Goal: Register for event/course

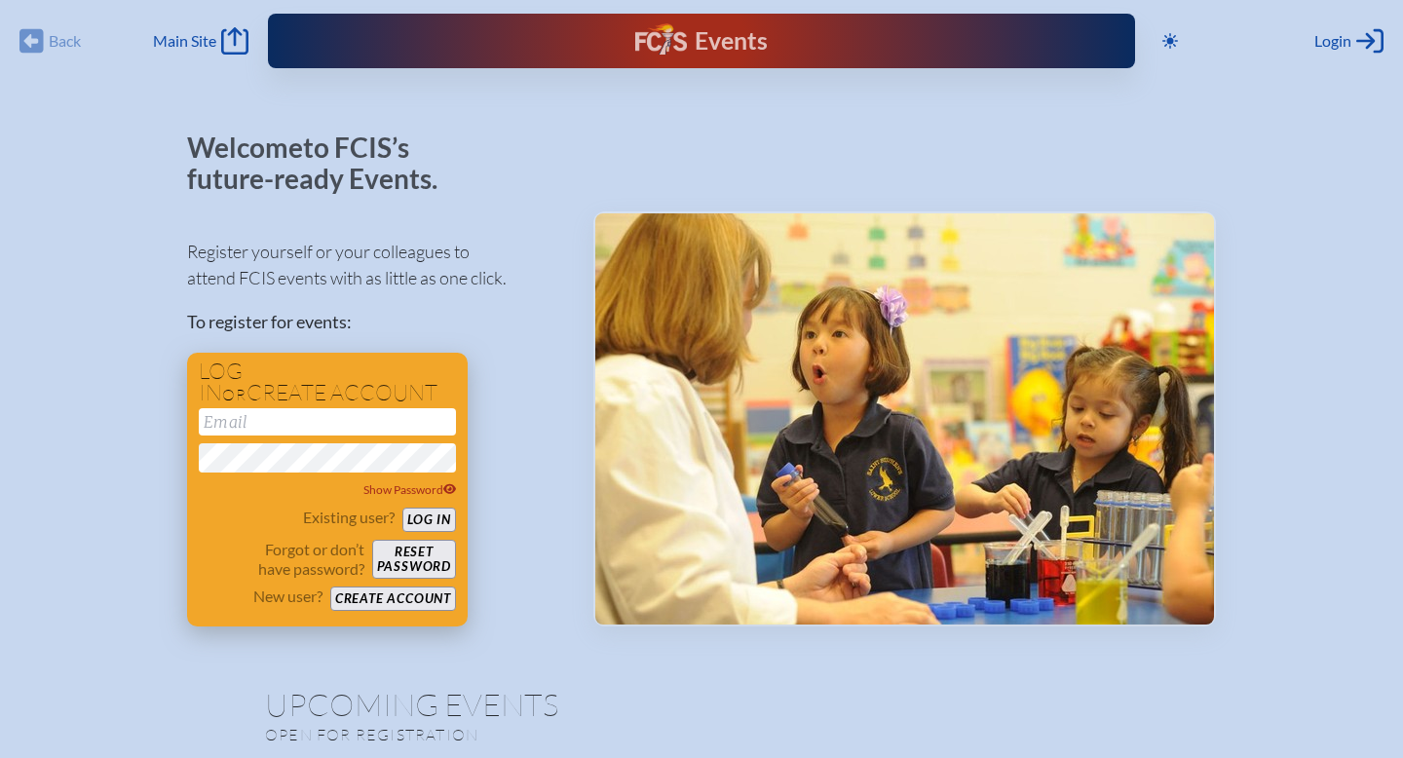
type input "[PERSON_NAME][EMAIL_ADDRESS][PERSON_NAME][DOMAIN_NAME]"
click at [430, 522] on button "Log in" at bounding box center [429, 520] width 54 height 24
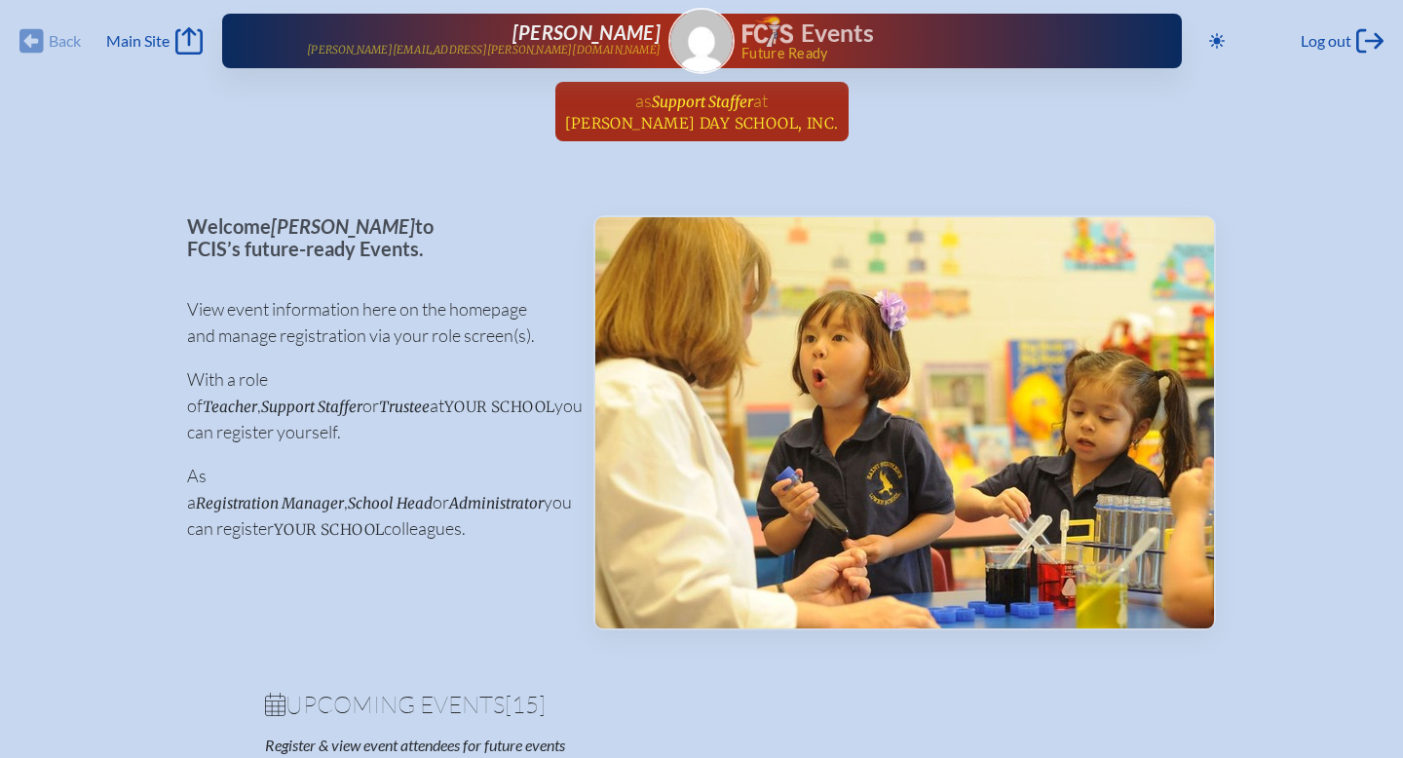
click at [731, 114] on span "[PERSON_NAME] Day School, Inc." at bounding box center [702, 123] width 274 height 19
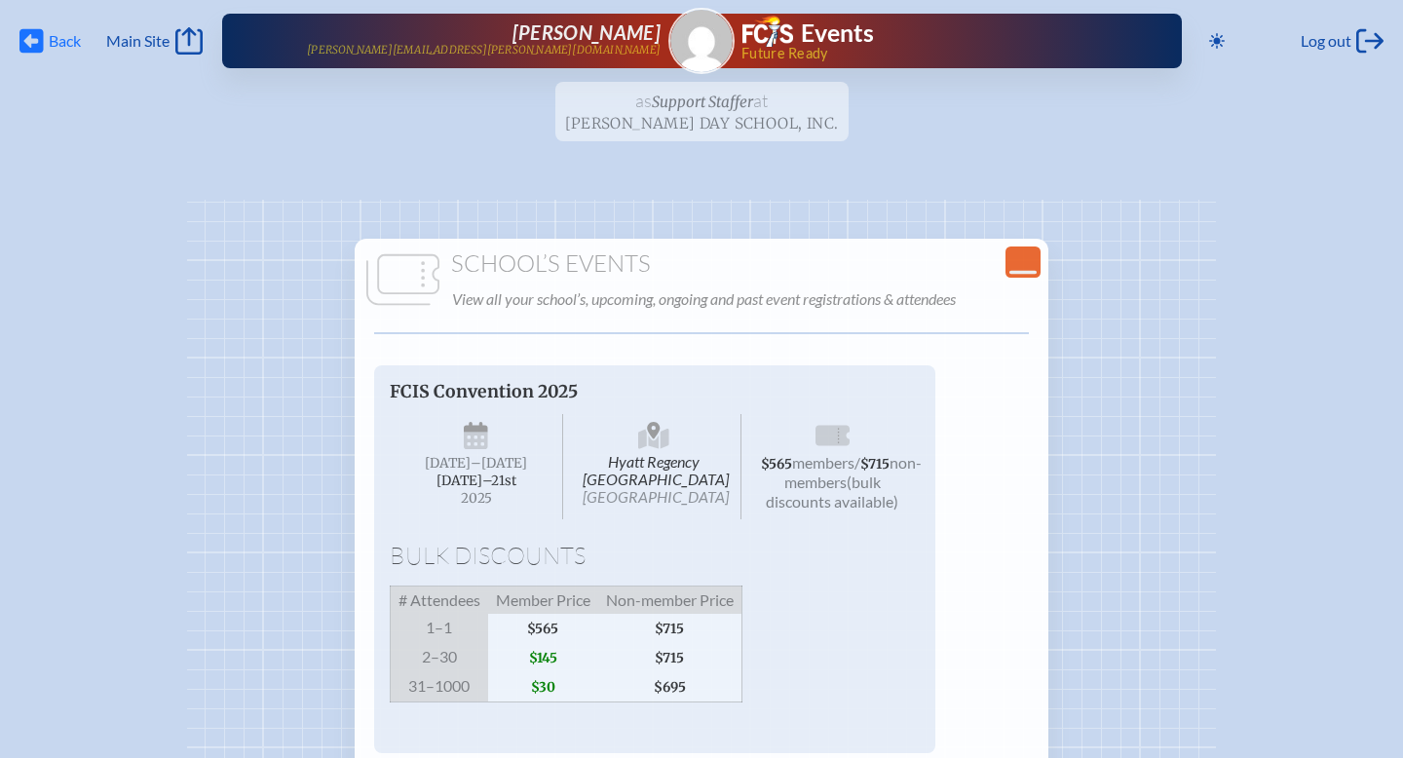
click at [58, 36] on span "Back" at bounding box center [65, 40] width 32 height 19
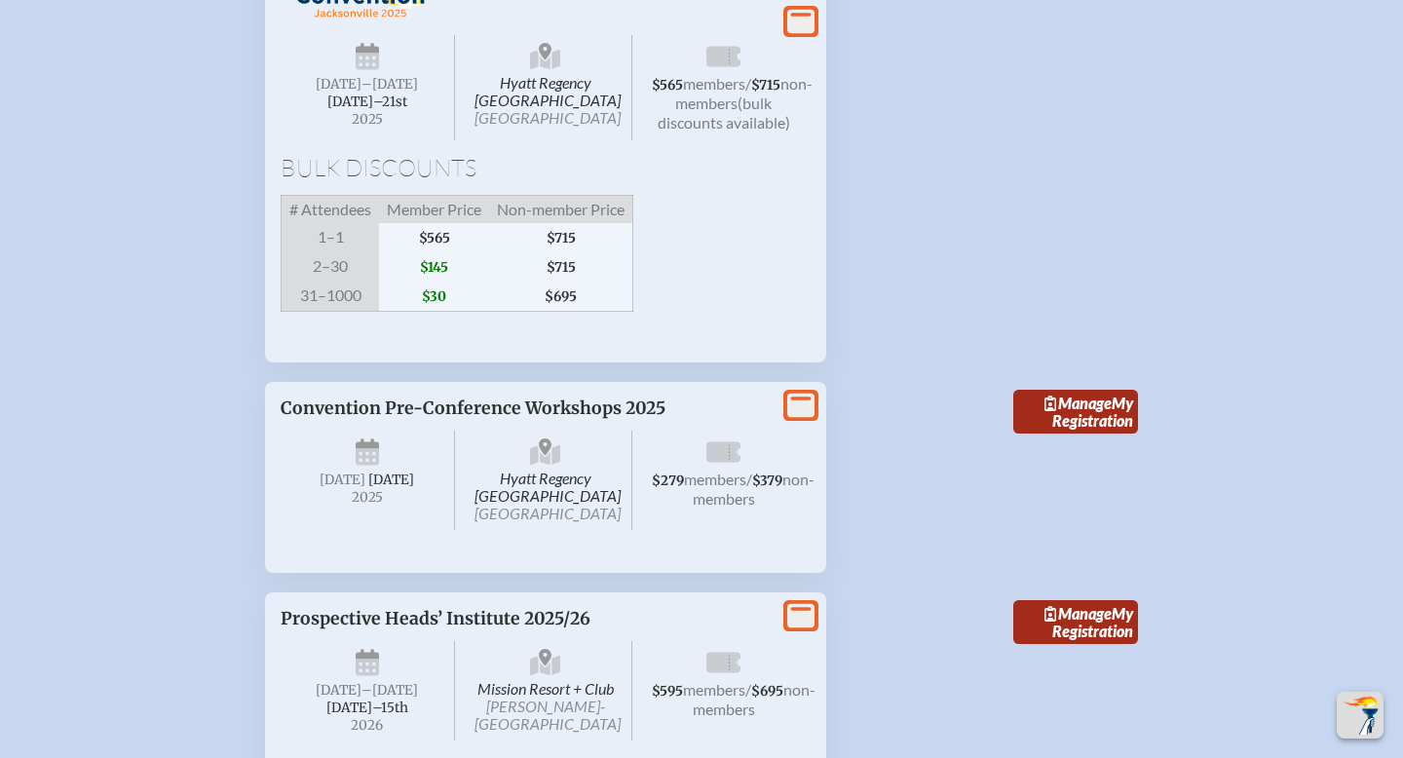
scroll to position [3715, 0]
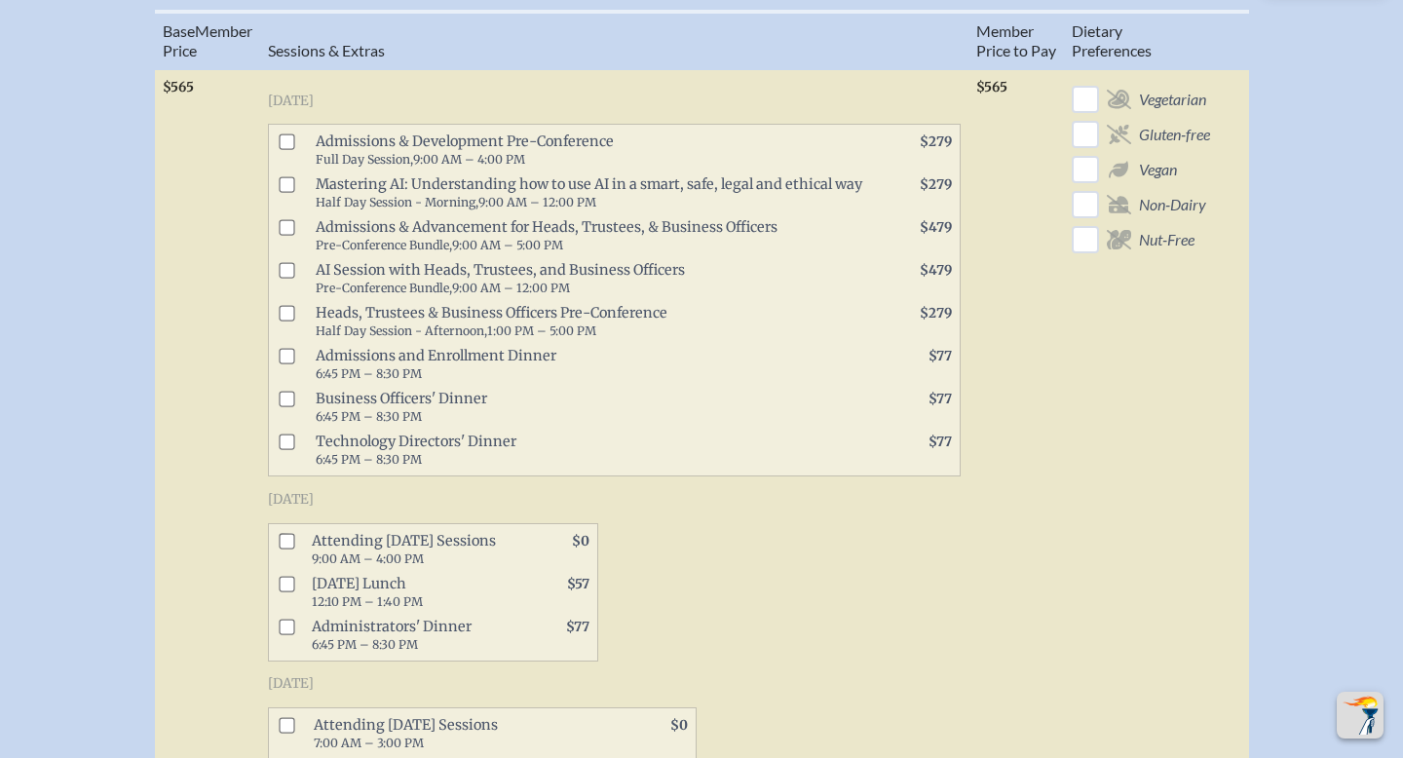
scroll to position [957, 0]
click at [293, 151] on input "checkbox" at bounding box center [287, 143] width 16 height 16
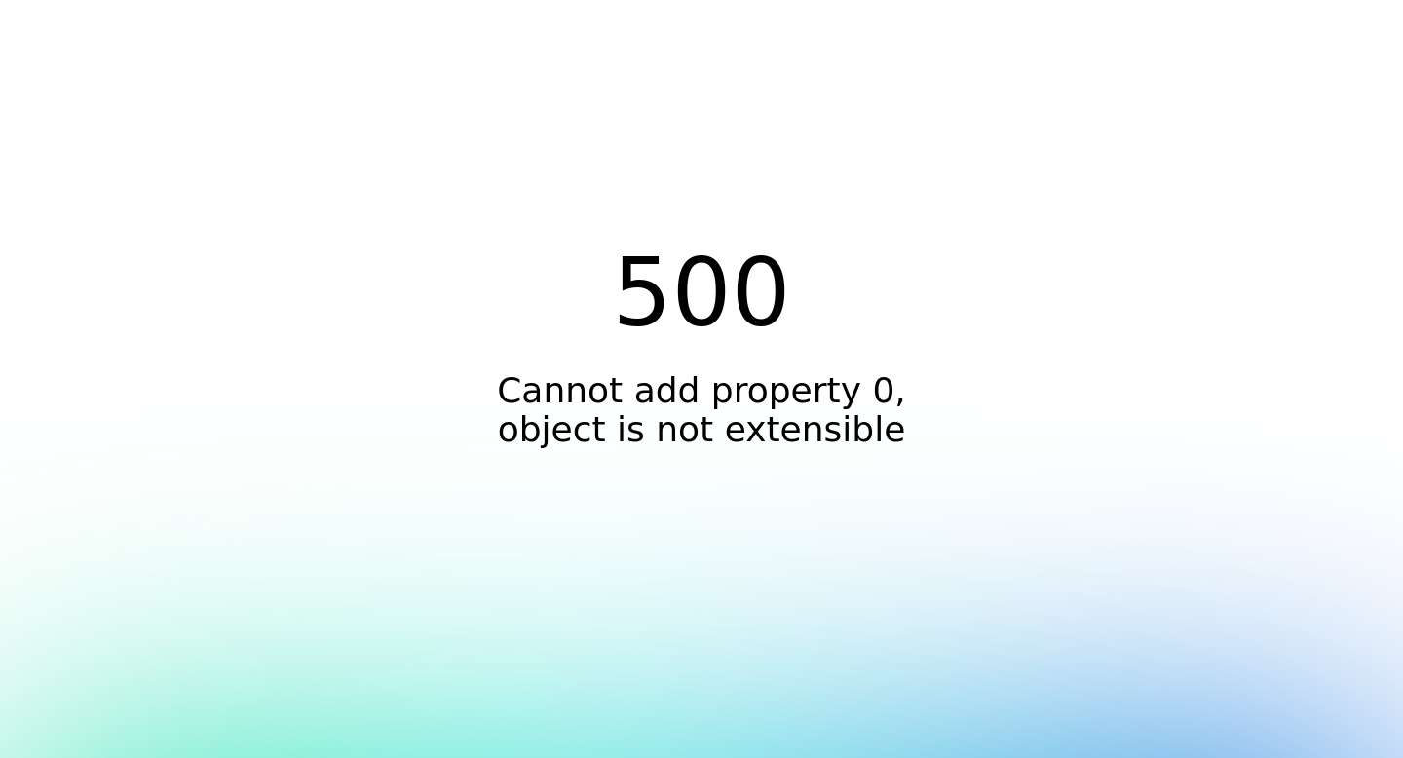
scroll to position [0, 0]
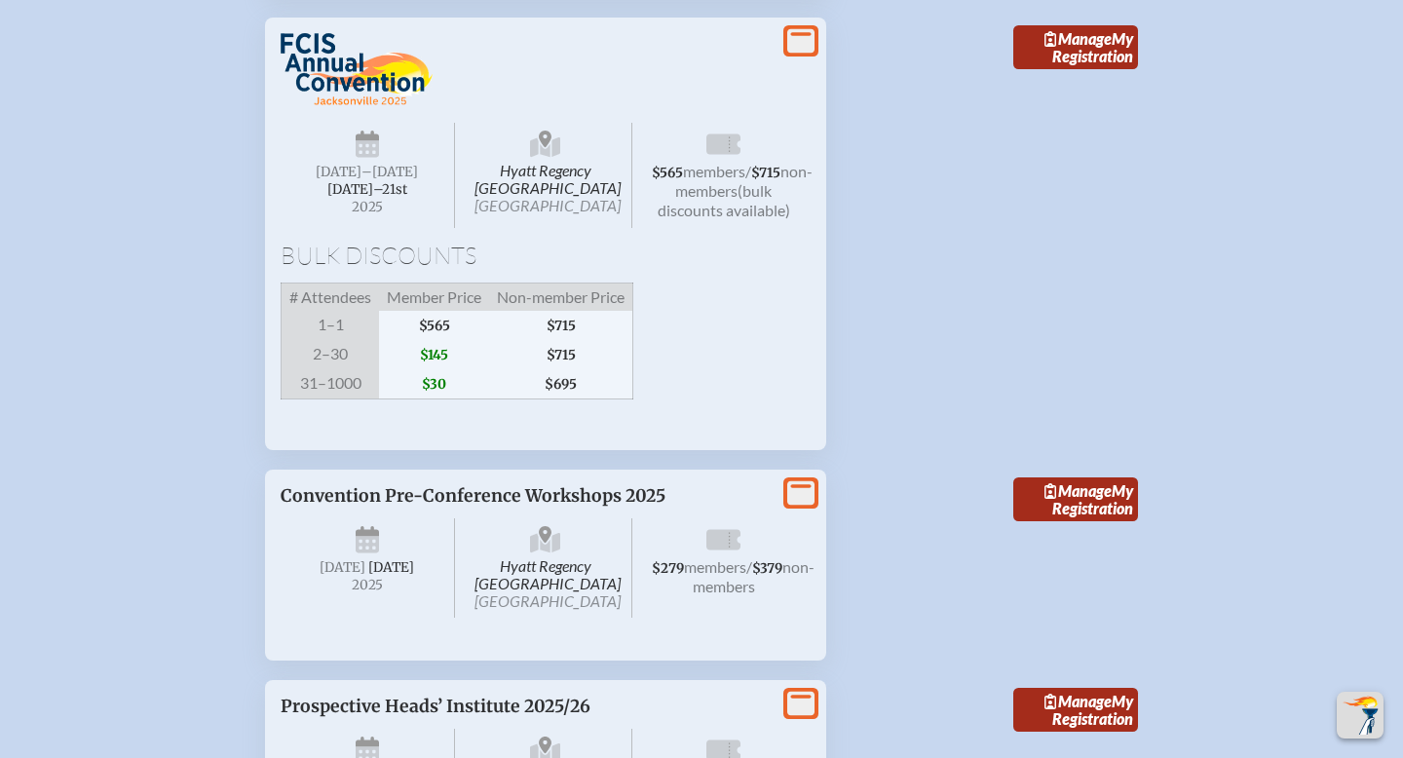
scroll to position [3630, 0]
click at [1052, 70] on link "Manage My Registration" at bounding box center [1075, 47] width 125 height 45
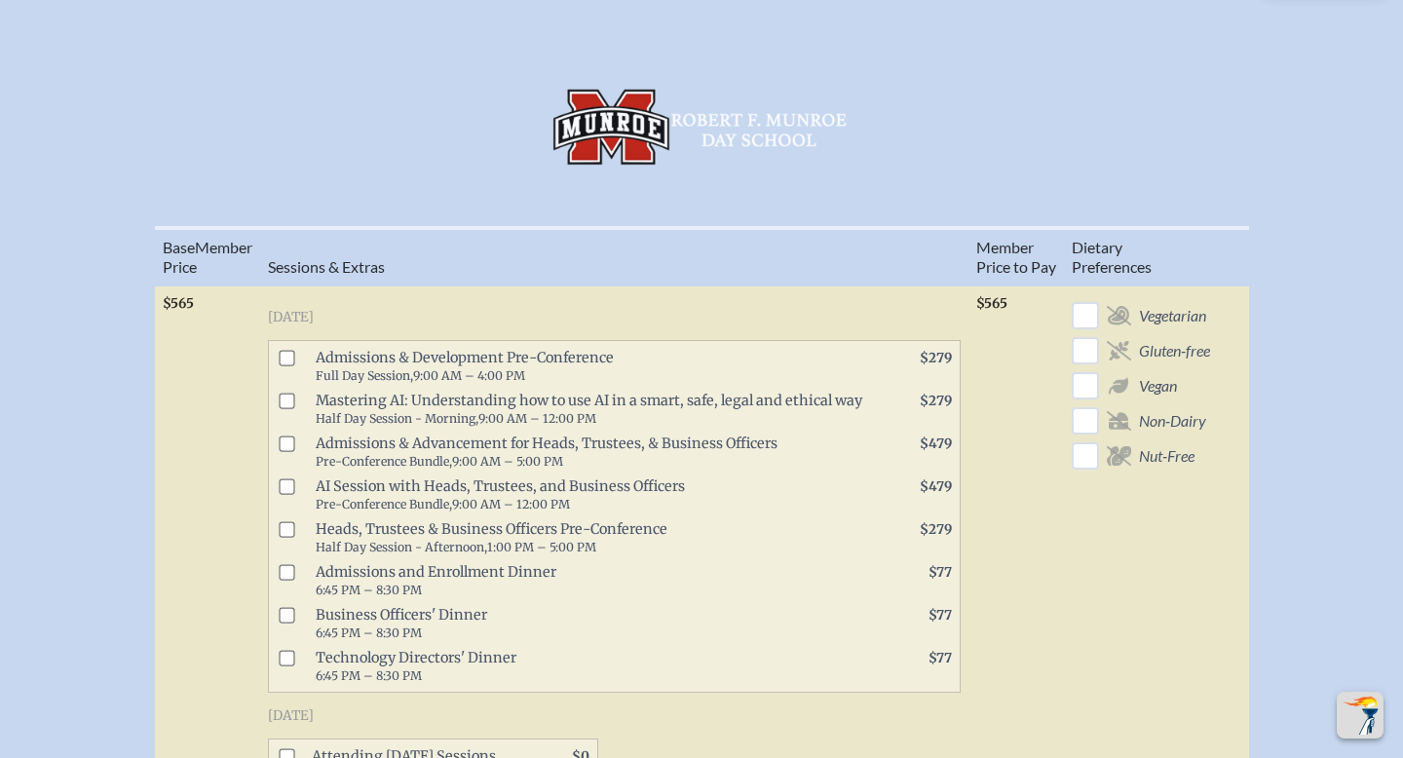
scroll to position [740, 0]
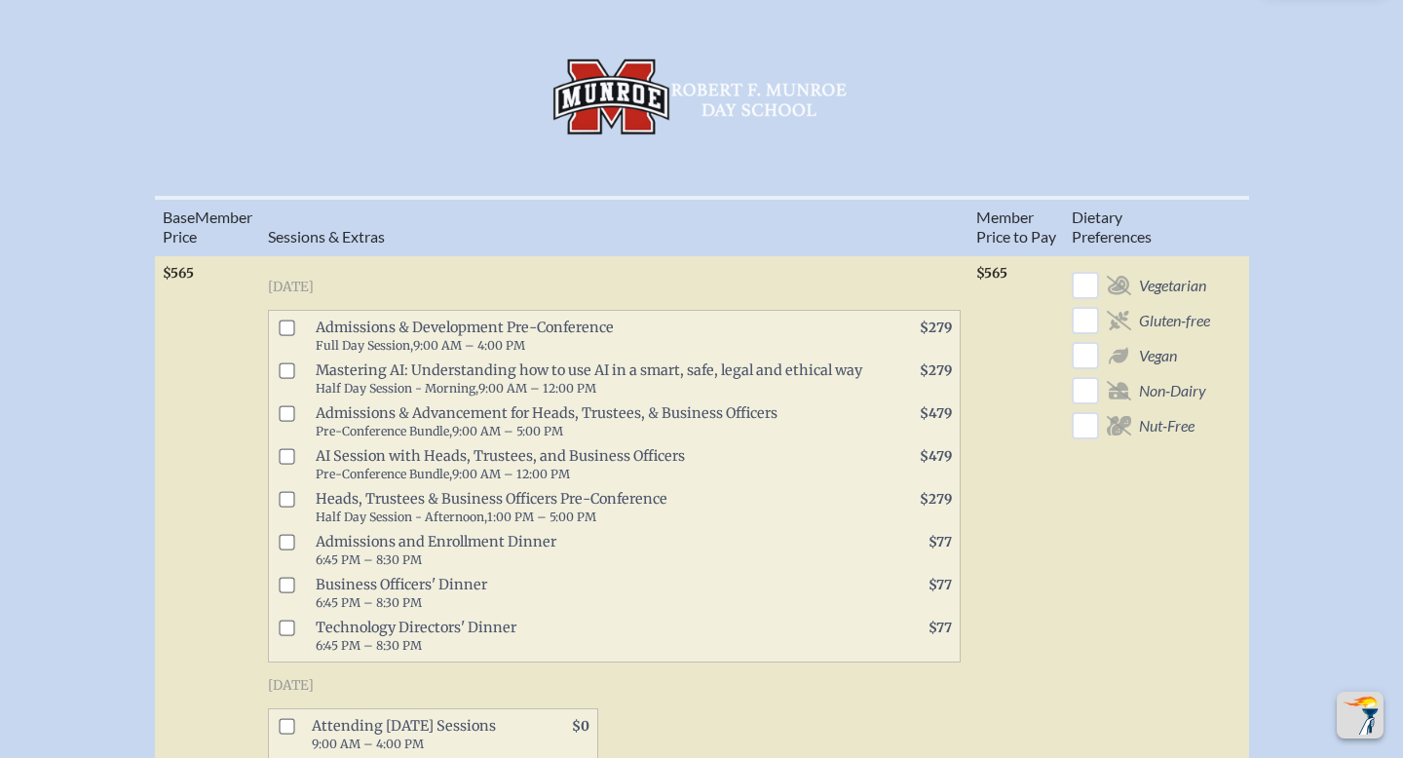
click at [290, 422] on input "checkbox" at bounding box center [287, 414] width 16 height 16
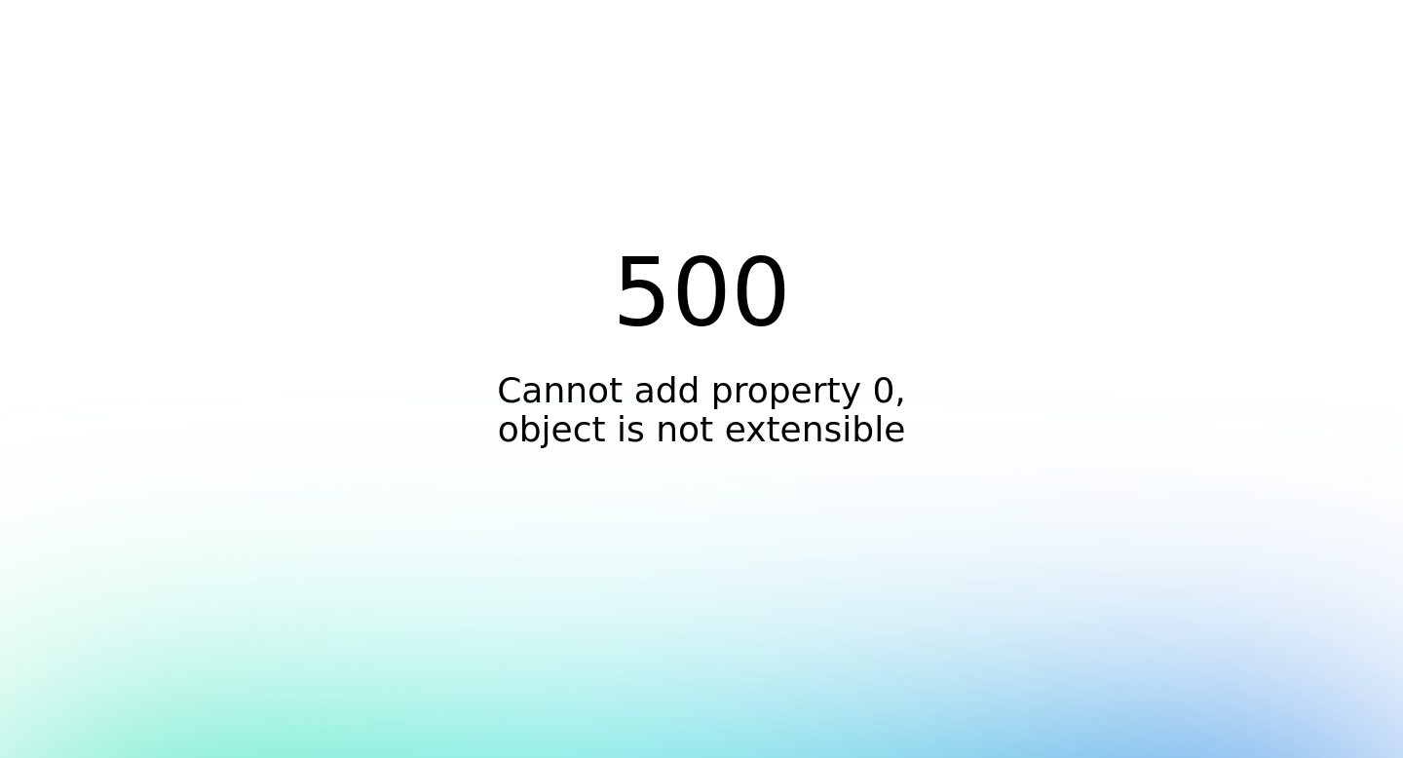
scroll to position [0, 0]
